Goal: Task Accomplishment & Management: Use online tool/utility

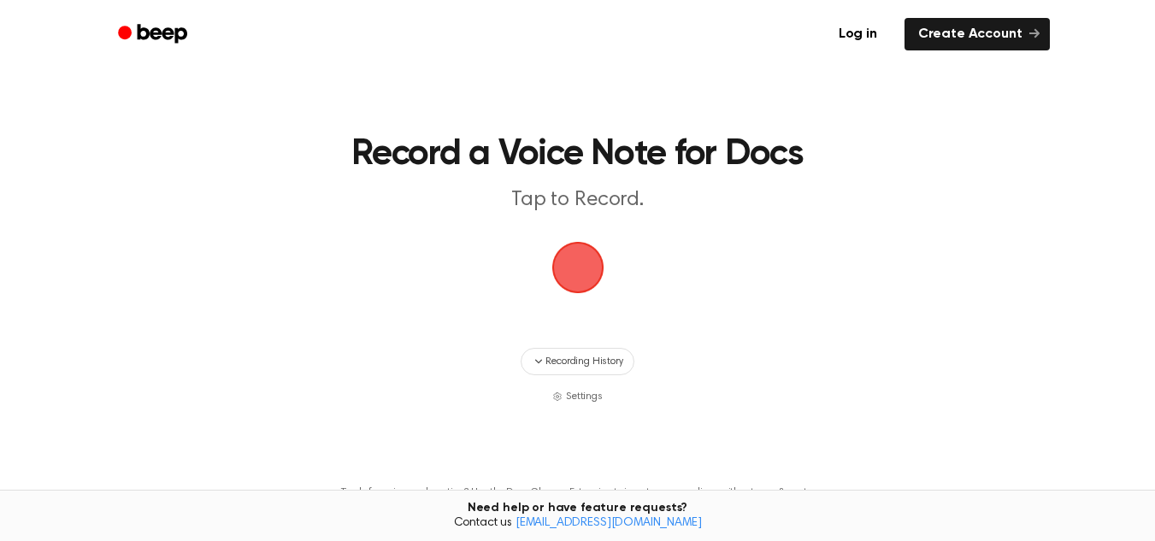
click at [584, 272] on span "button" at bounding box center [578, 268] width 62 height 62
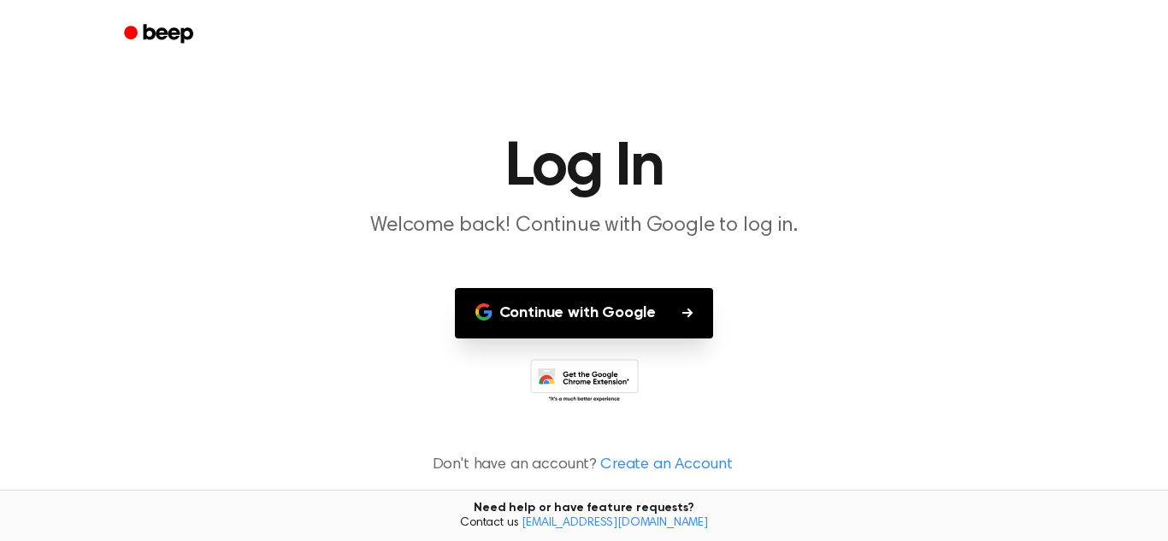
click at [657, 321] on button "Continue with Google" at bounding box center [584, 313] width 259 height 50
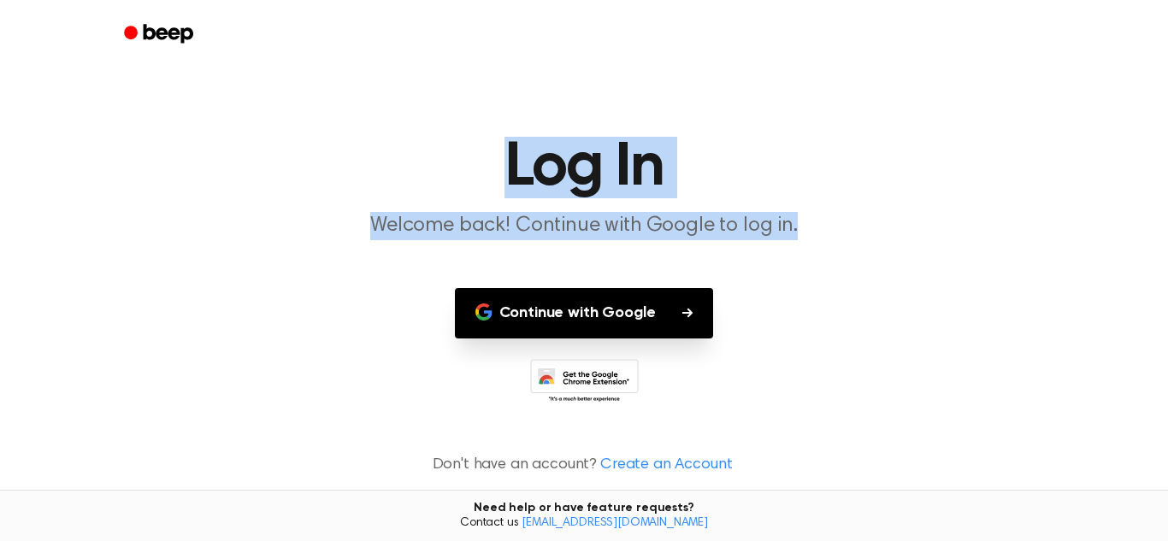
drag, startPoint x: 341, startPoint y: 159, endPoint x: 876, endPoint y: 220, distance: 538.6
click at [876, 220] on header "Log In Welcome back! Continue with Google to log in." at bounding box center [584, 188] width 1127 height 103
click at [905, 205] on header "Log In Welcome back! Continue with Google to log in." at bounding box center [584, 188] width 1127 height 103
